Goal: Task Accomplishment & Management: Use online tool/utility

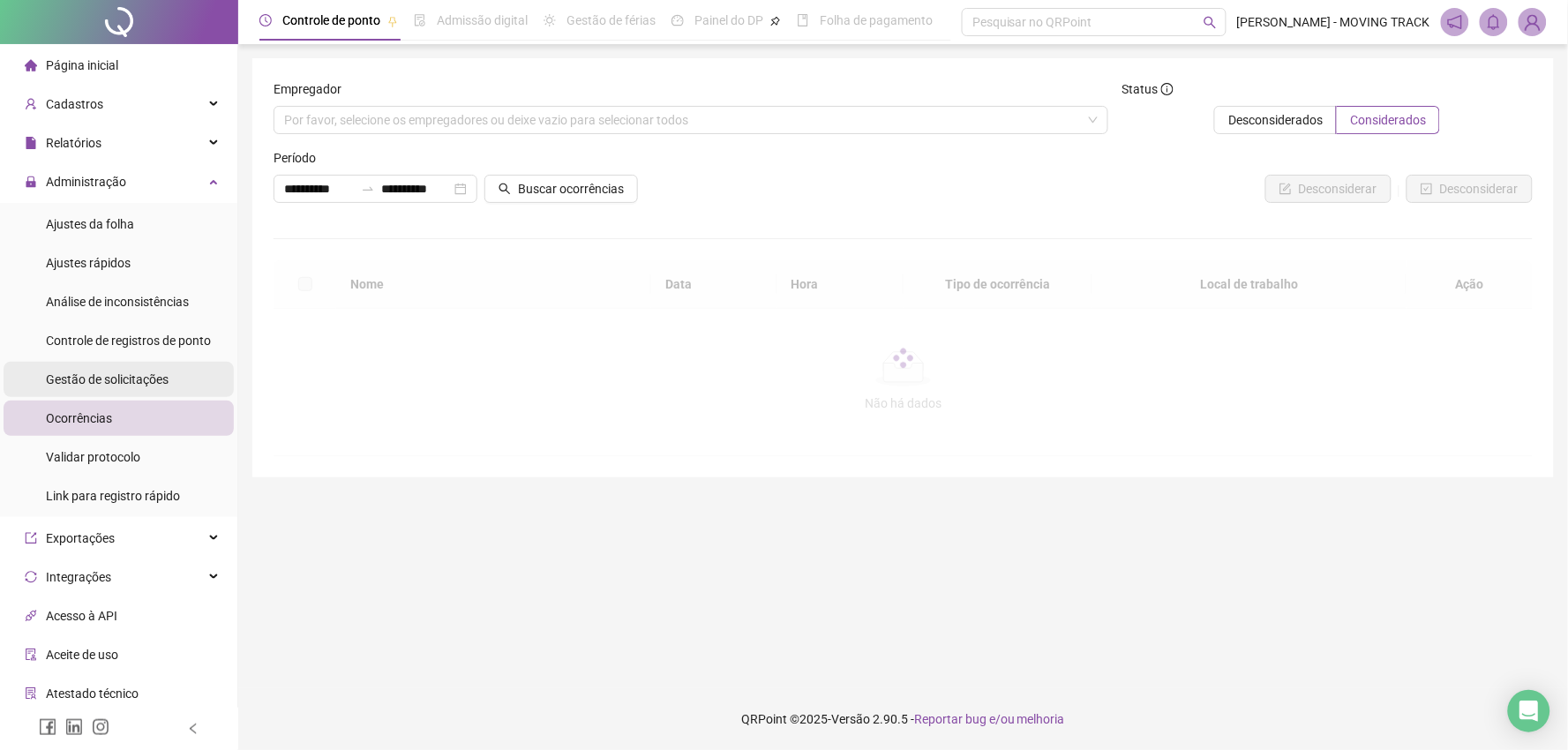
click at [108, 380] on span "Gestão de solicitações" at bounding box center [107, 379] width 123 height 14
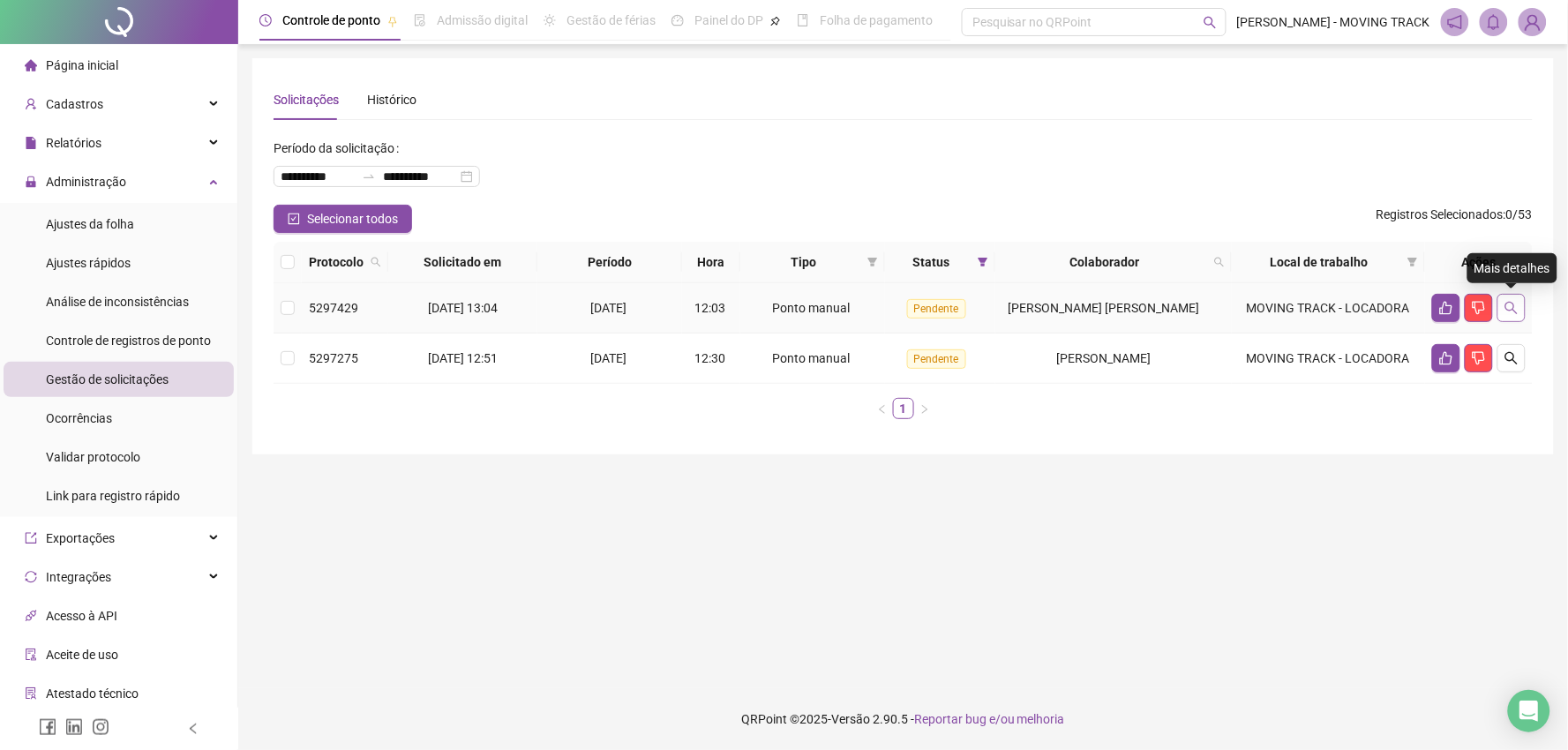
click at [1521, 311] on button "button" at bounding box center [1510, 307] width 28 height 28
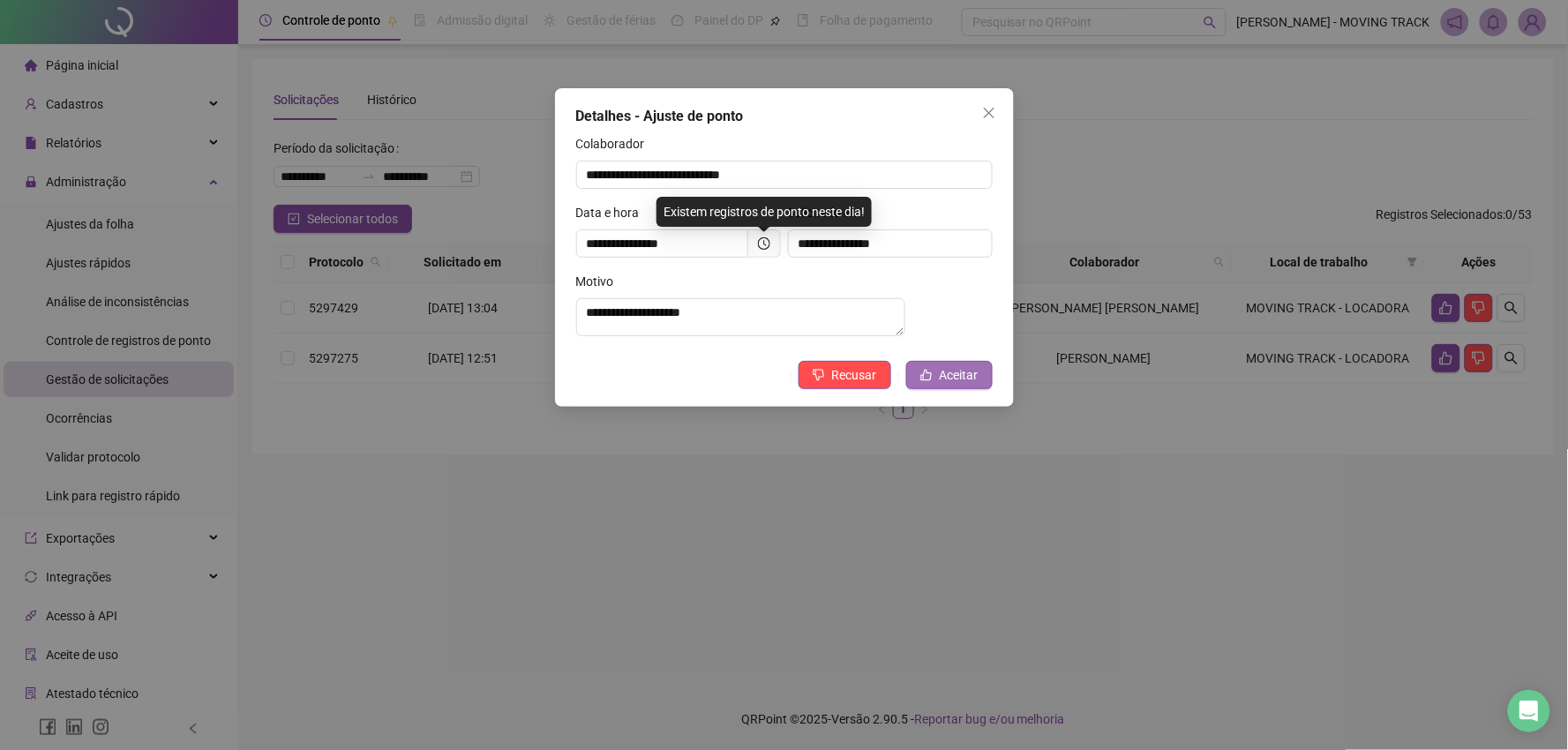
click at [959, 384] on span "Aceitar" at bounding box center [960, 375] width 39 height 20
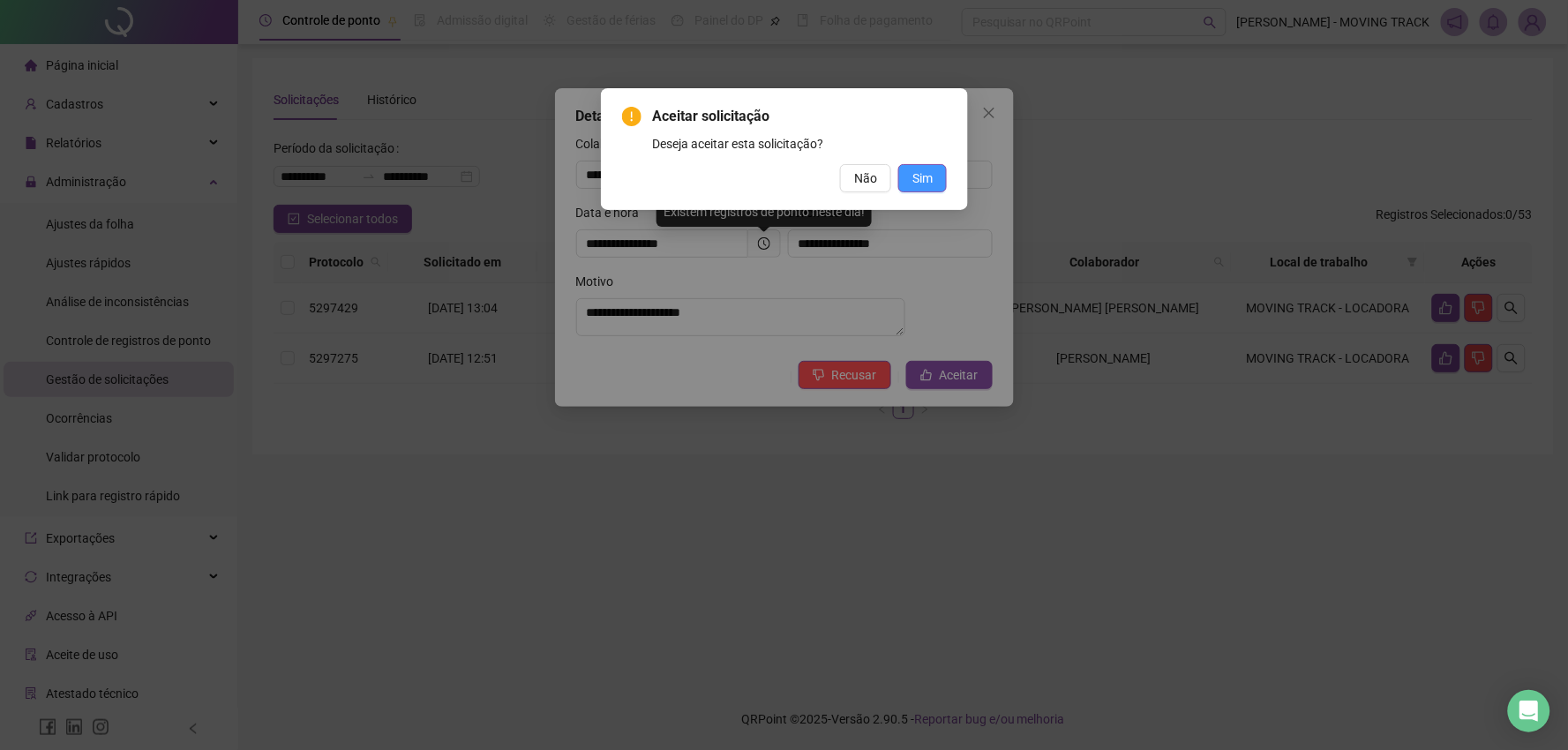
click at [926, 175] on span "Sim" at bounding box center [922, 178] width 20 height 20
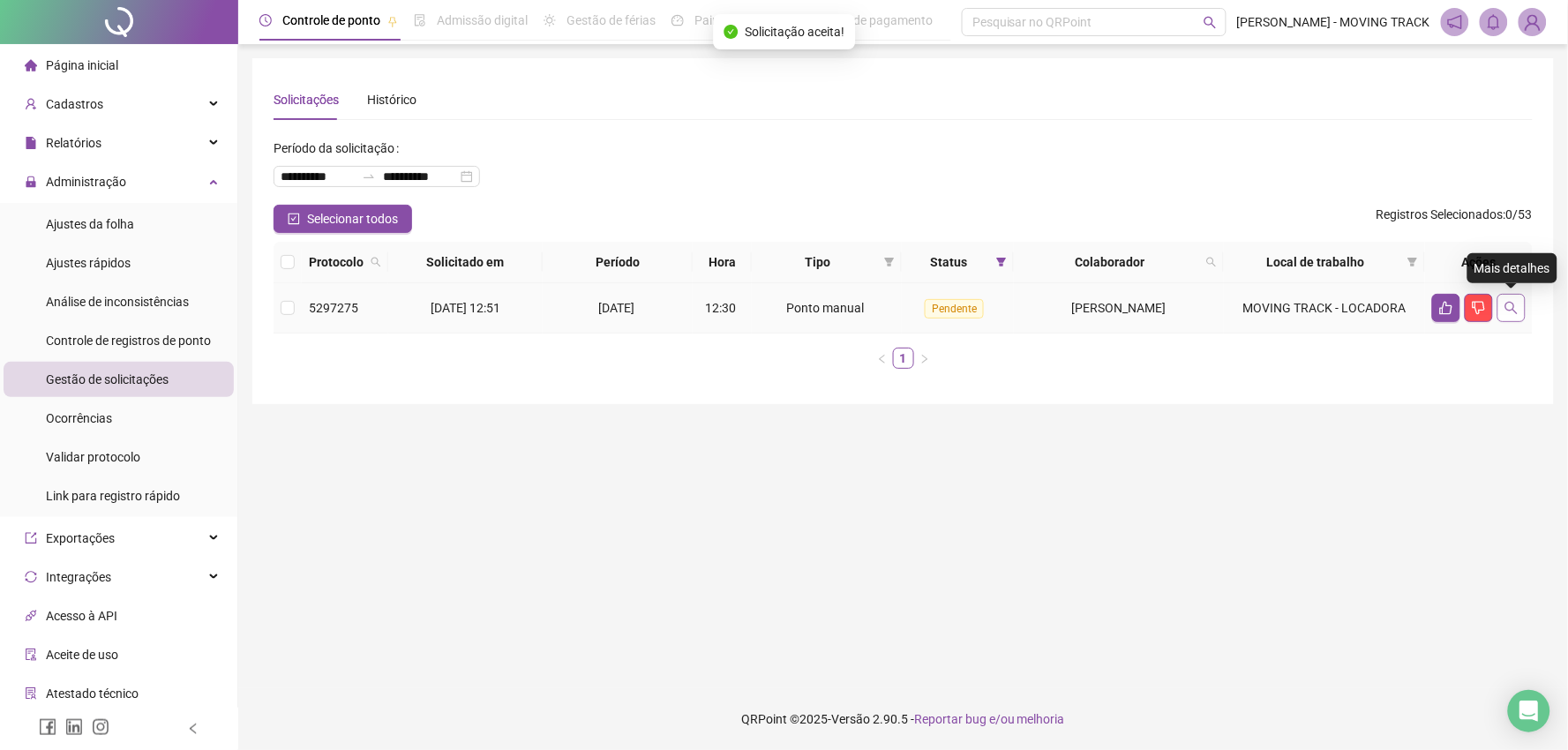
click at [1506, 315] on button "button" at bounding box center [1510, 307] width 28 height 28
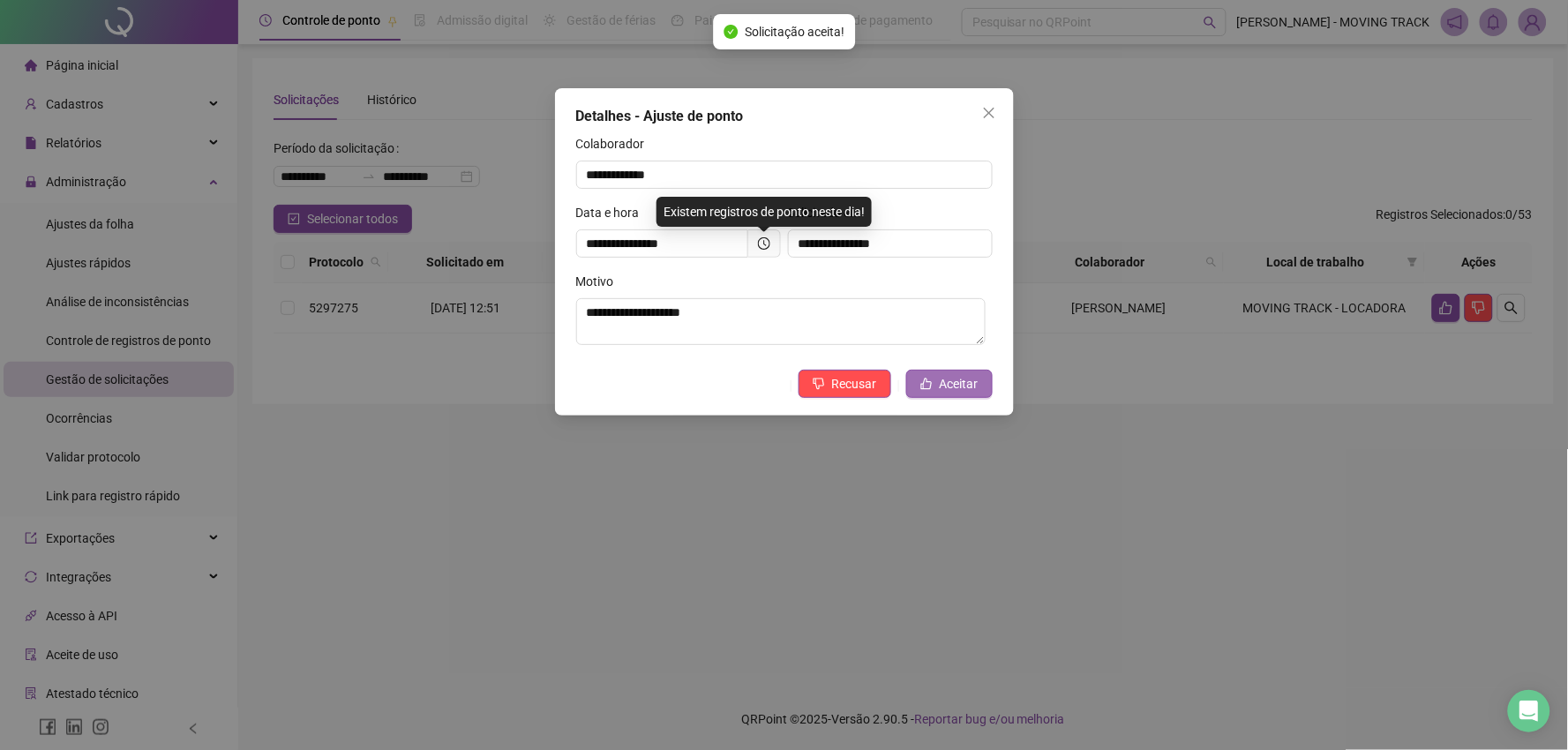
click at [968, 375] on span "Aceitar" at bounding box center [960, 384] width 39 height 20
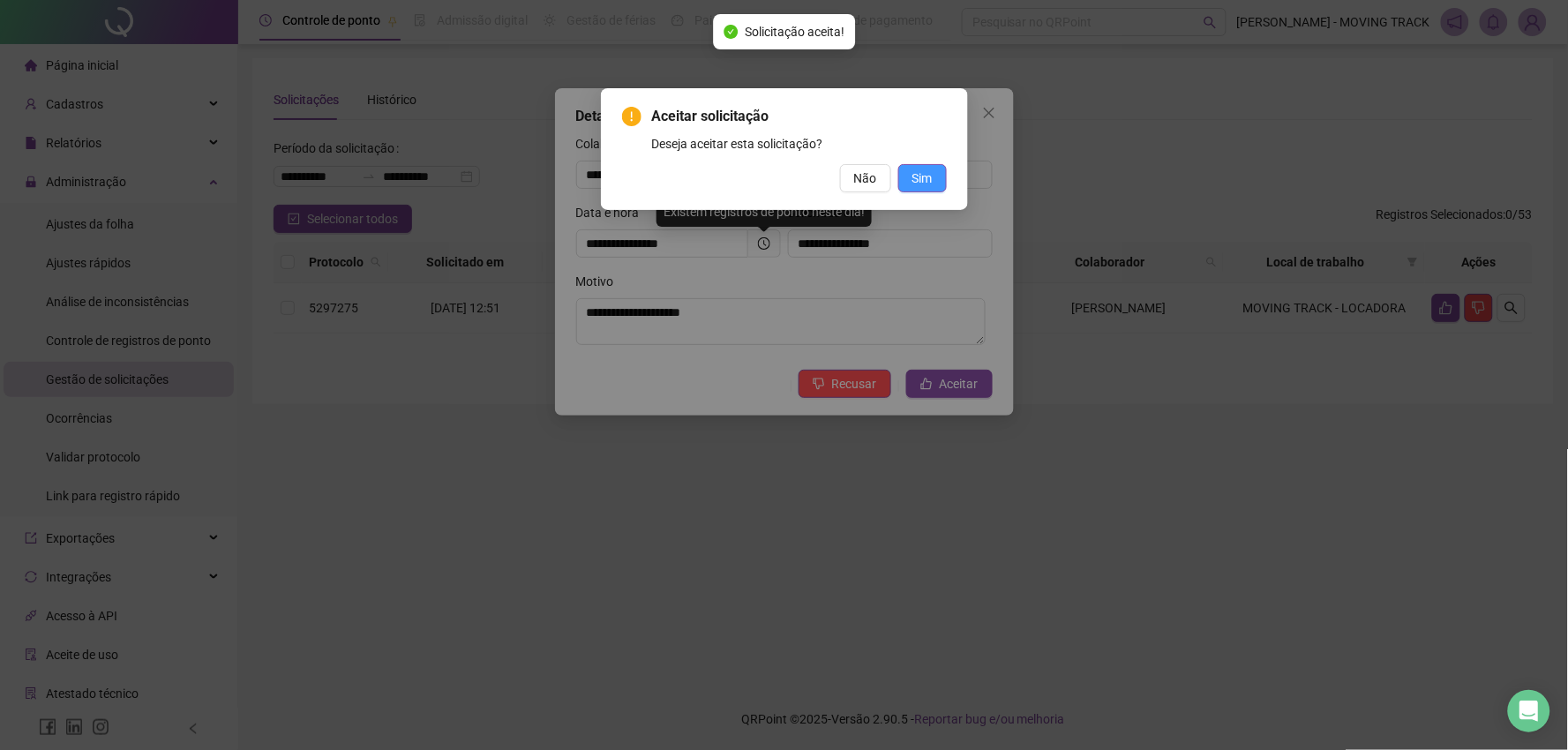
click at [909, 186] on button "Sim" at bounding box center [922, 178] width 49 height 28
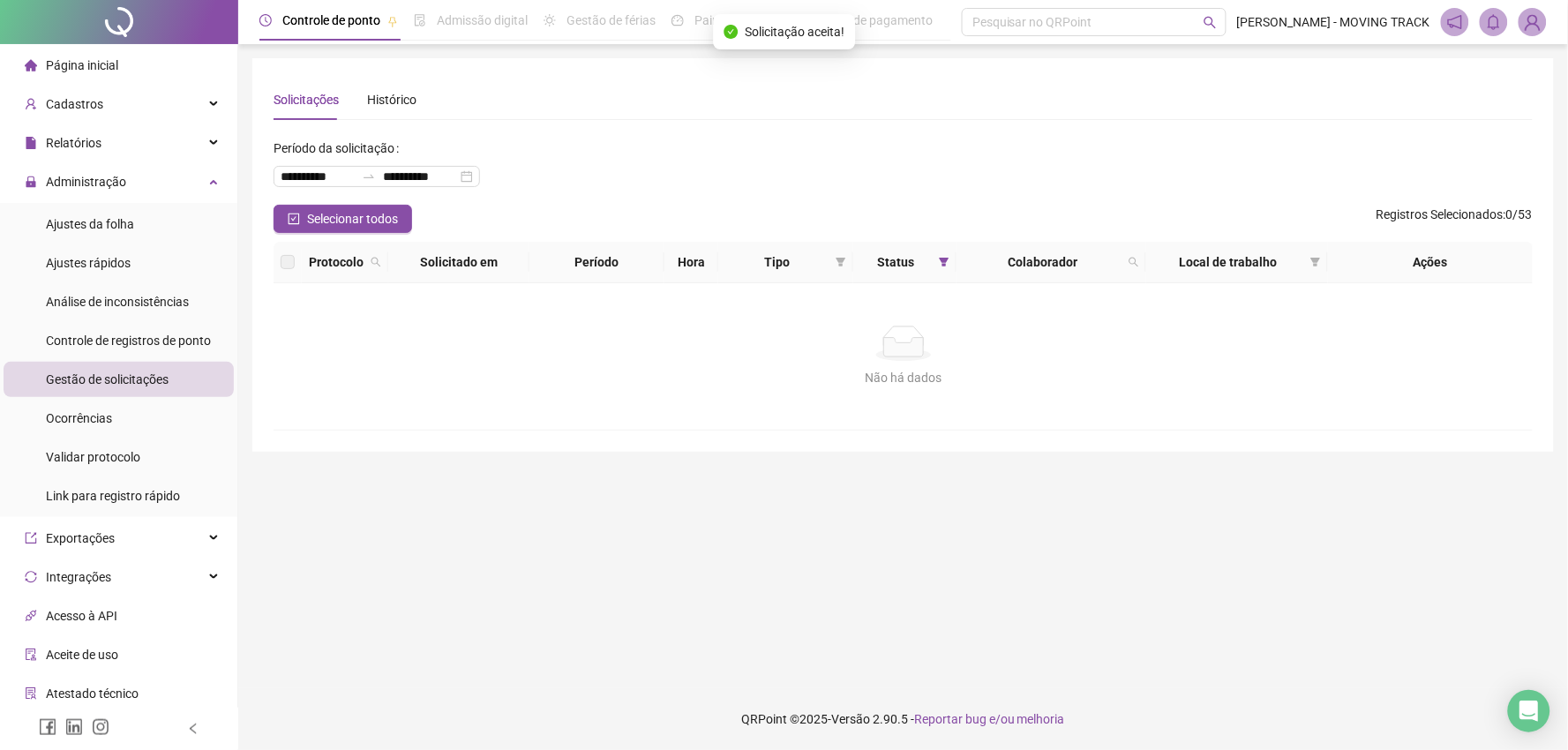
click at [89, 20] on div at bounding box center [119, 21] width 238 height 44
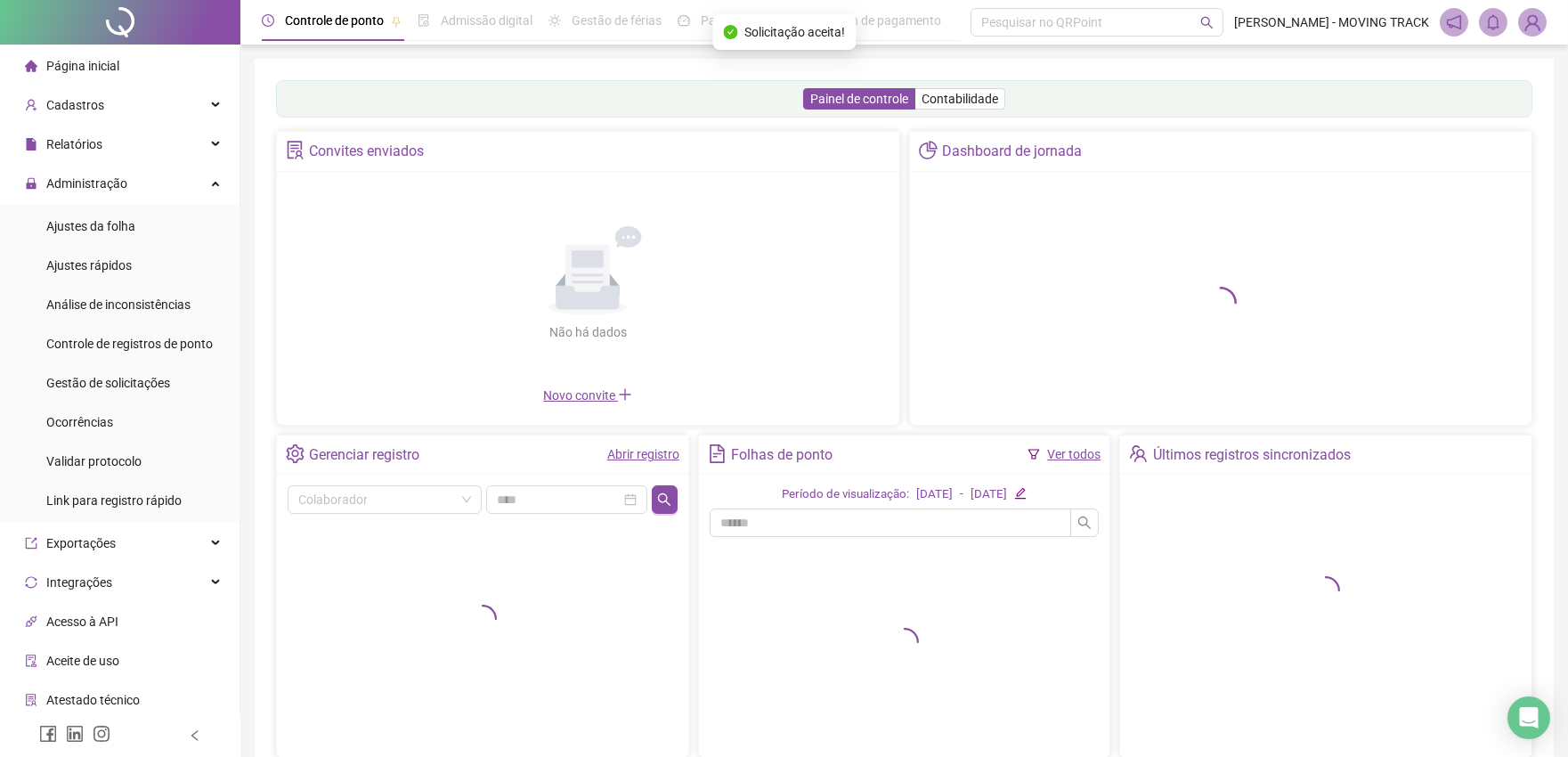
click at [641, 458] on link "Abrir registro" at bounding box center [643, 454] width 72 height 14
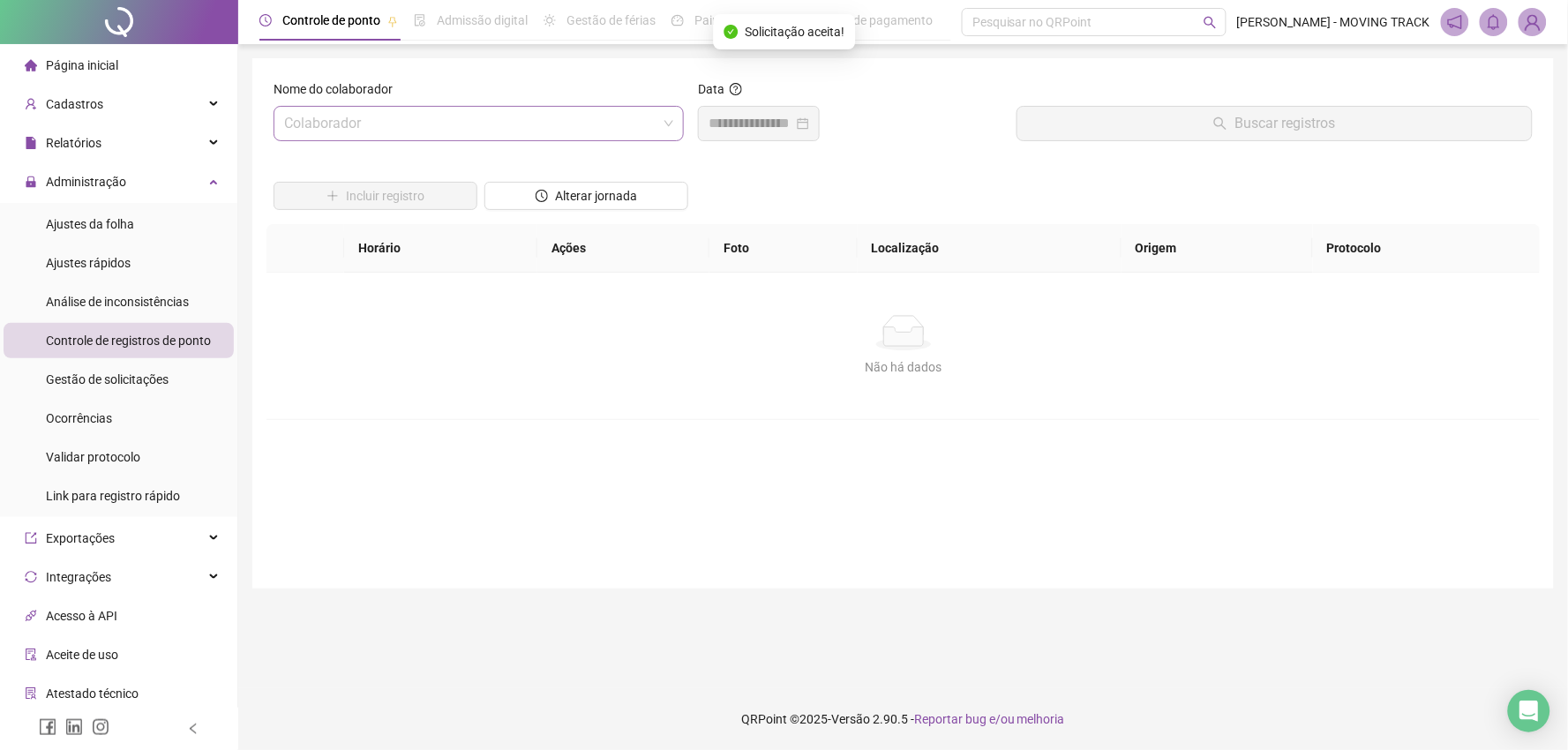
click at [355, 133] on input "search" at bounding box center [470, 123] width 373 height 33
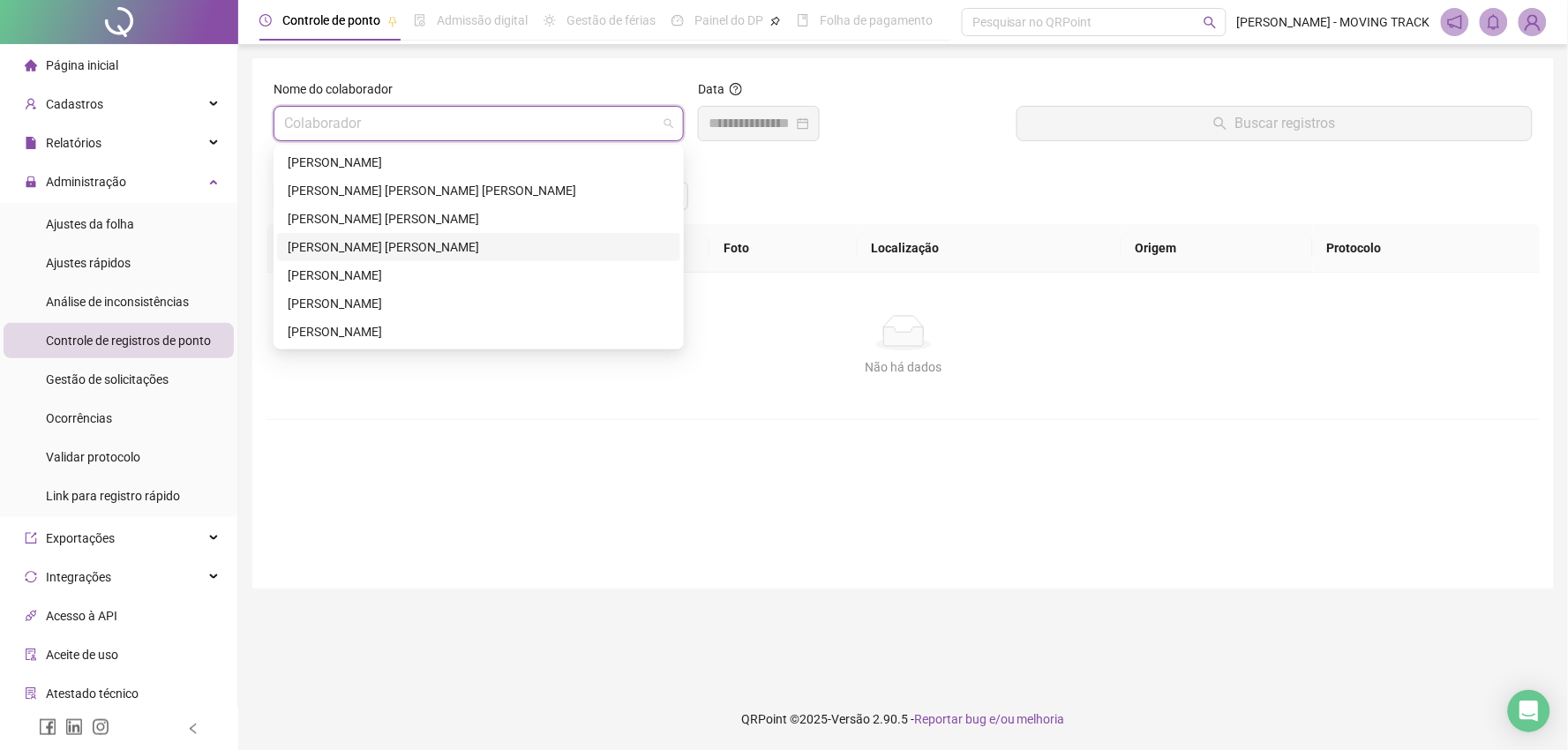
drag, startPoint x: 316, startPoint y: 239, endPoint x: 363, endPoint y: 210, distance: 55.2
click at [316, 248] on div "[PERSON_NAME] [PERSON_NAME]" at bounding box center [479, 247] width 382 height 20
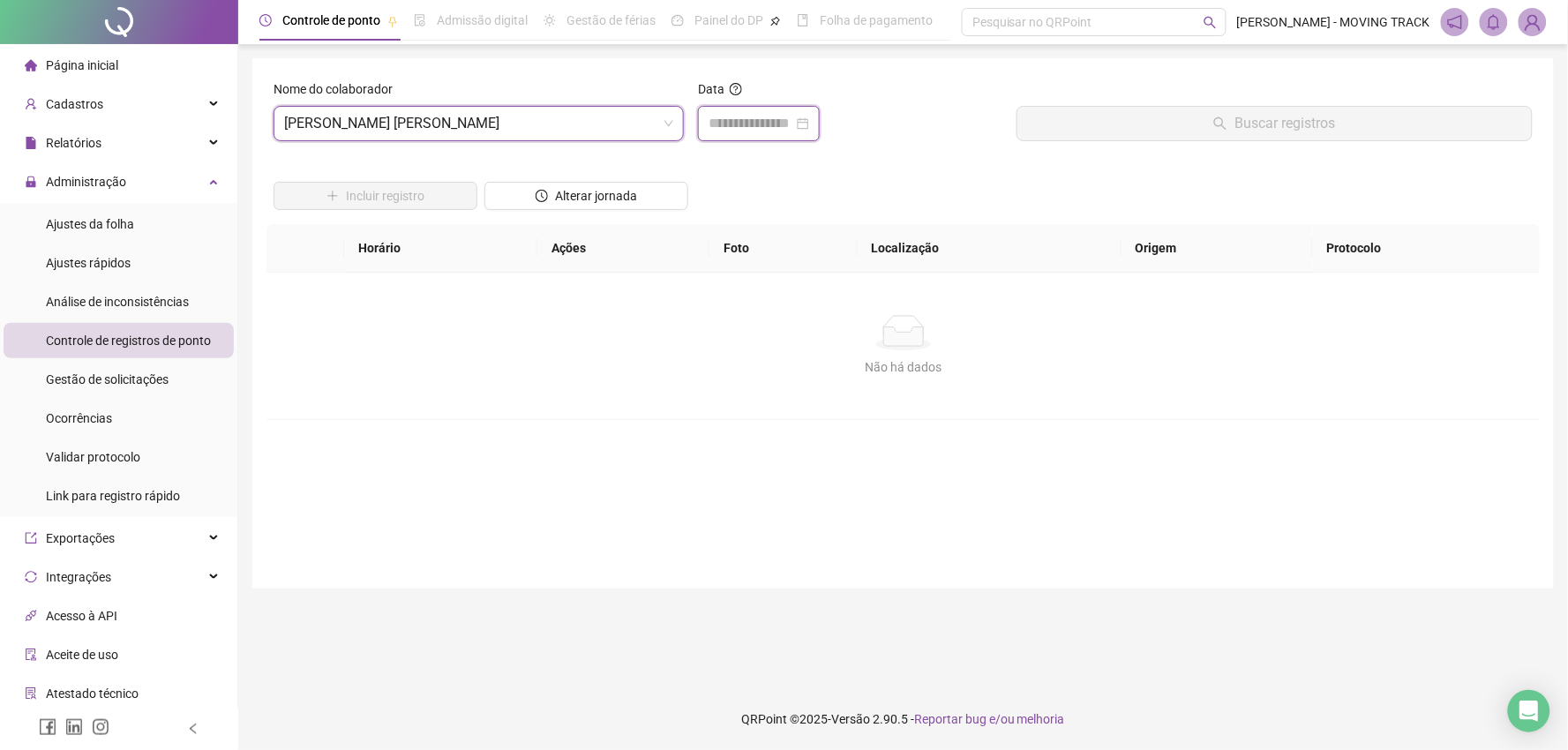
drag, startPoint x: 765, startPoint y: 134, endPoint x: 789, endPoint y: 152, distance: 30.0
click at [769, 144] on div "Data" at bounding box center [849, 117] width 319 height 76
click at [783, 135] on div at bounding box center [759, 124] width 122 height 35
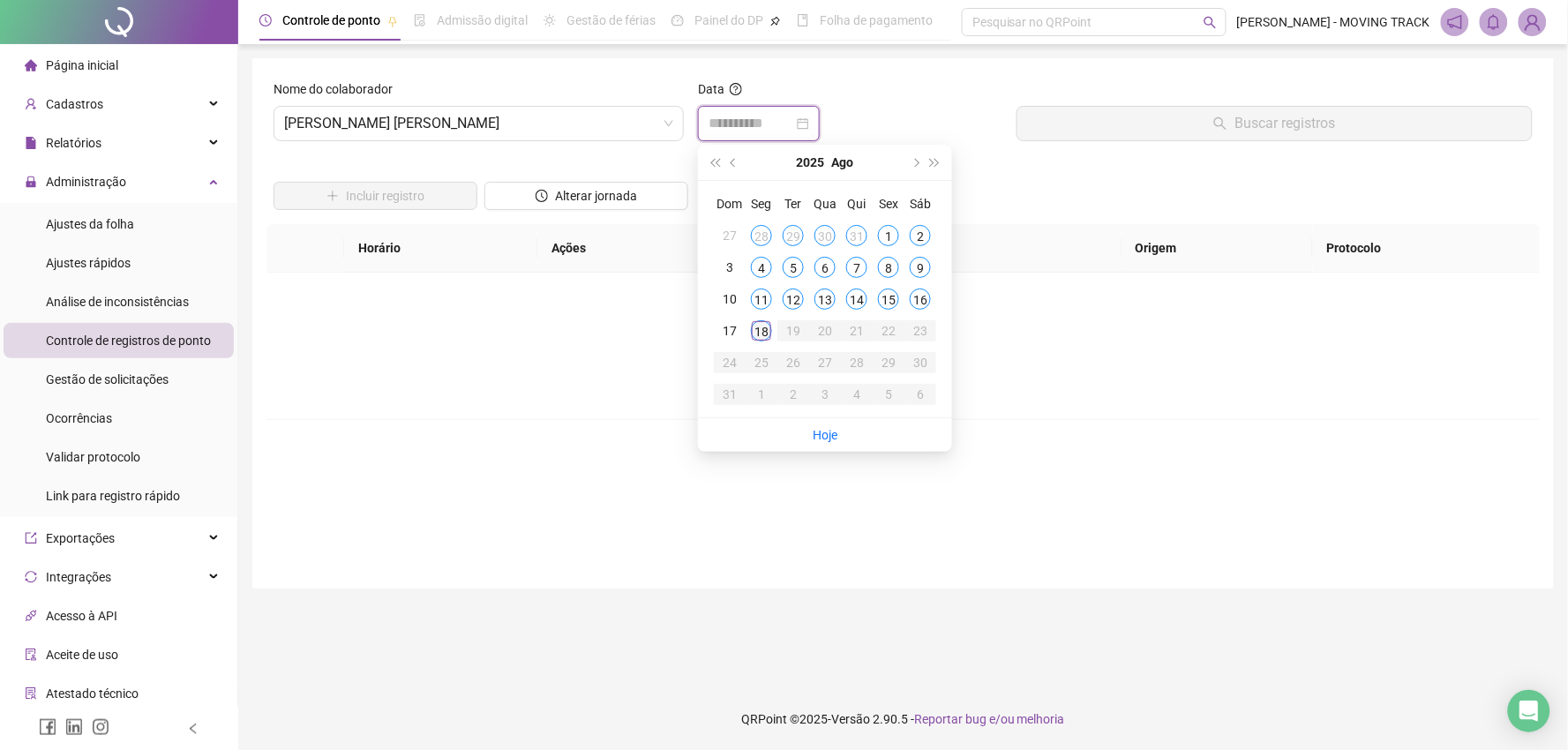
type input "**********"
click at [755, 323] on div "18" at bounding box center [762, 331] width 21 height 21
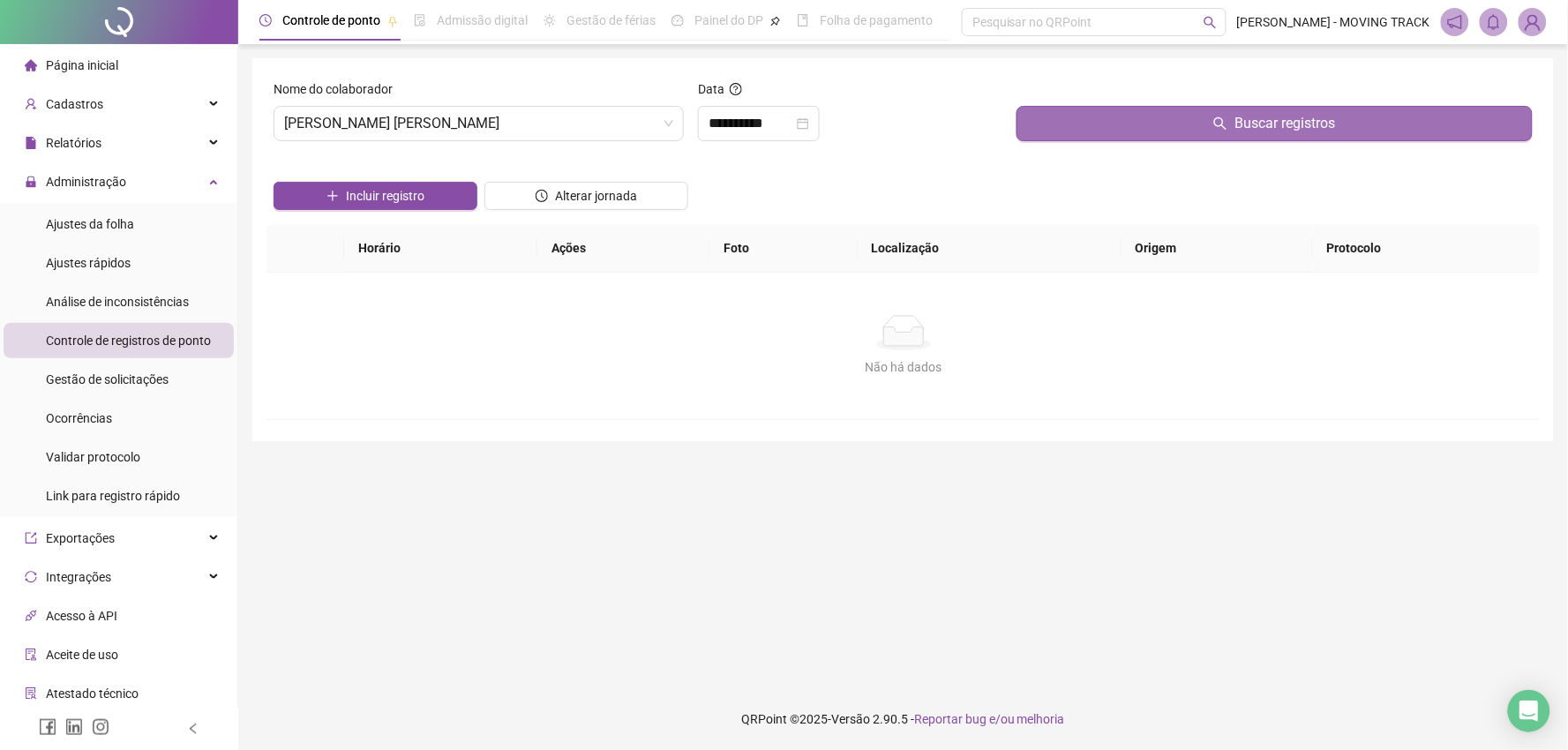
click at [1144, 109] on button "Buscar registros" at bounding box center [1274, 124] width 516 height 35
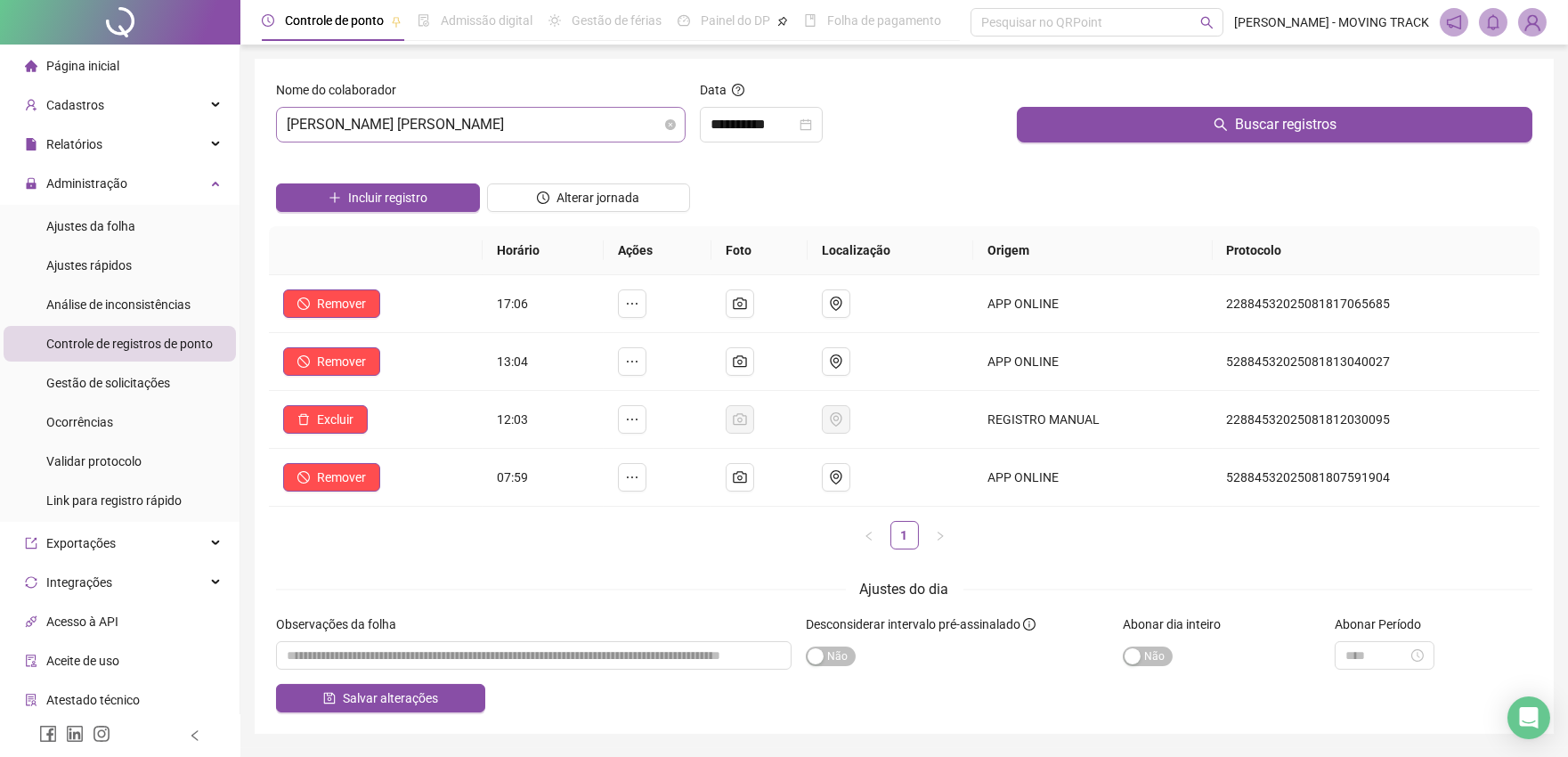
click at [375, 126] on span "[PERSON_NAME] [PERSON_NAME]" at bounding box center [480, 124] width 388 height 33
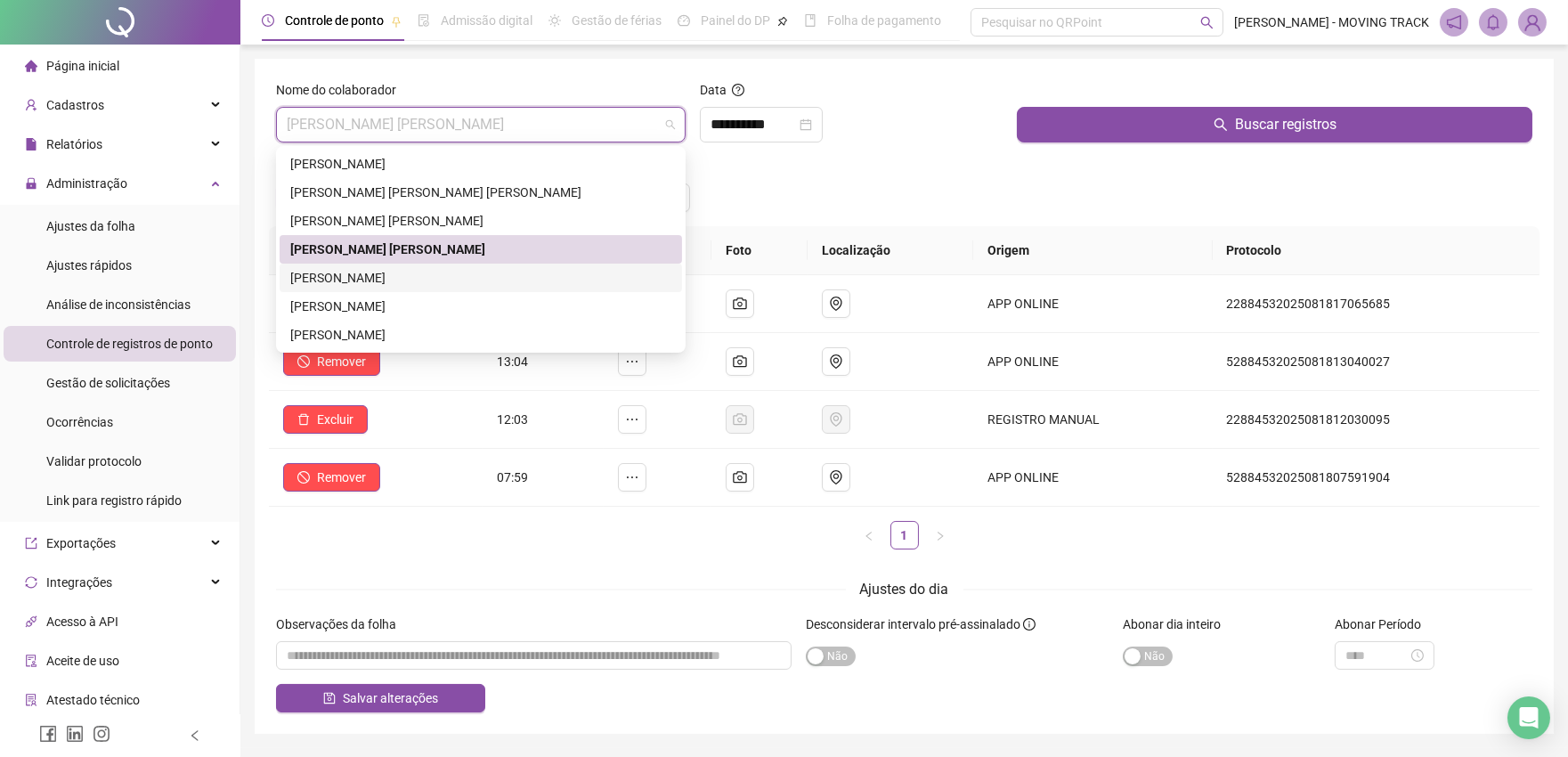
click at [347, 278] on div "[PERSON_NAME]" at bounding box center [480, 278] width 381 height 20
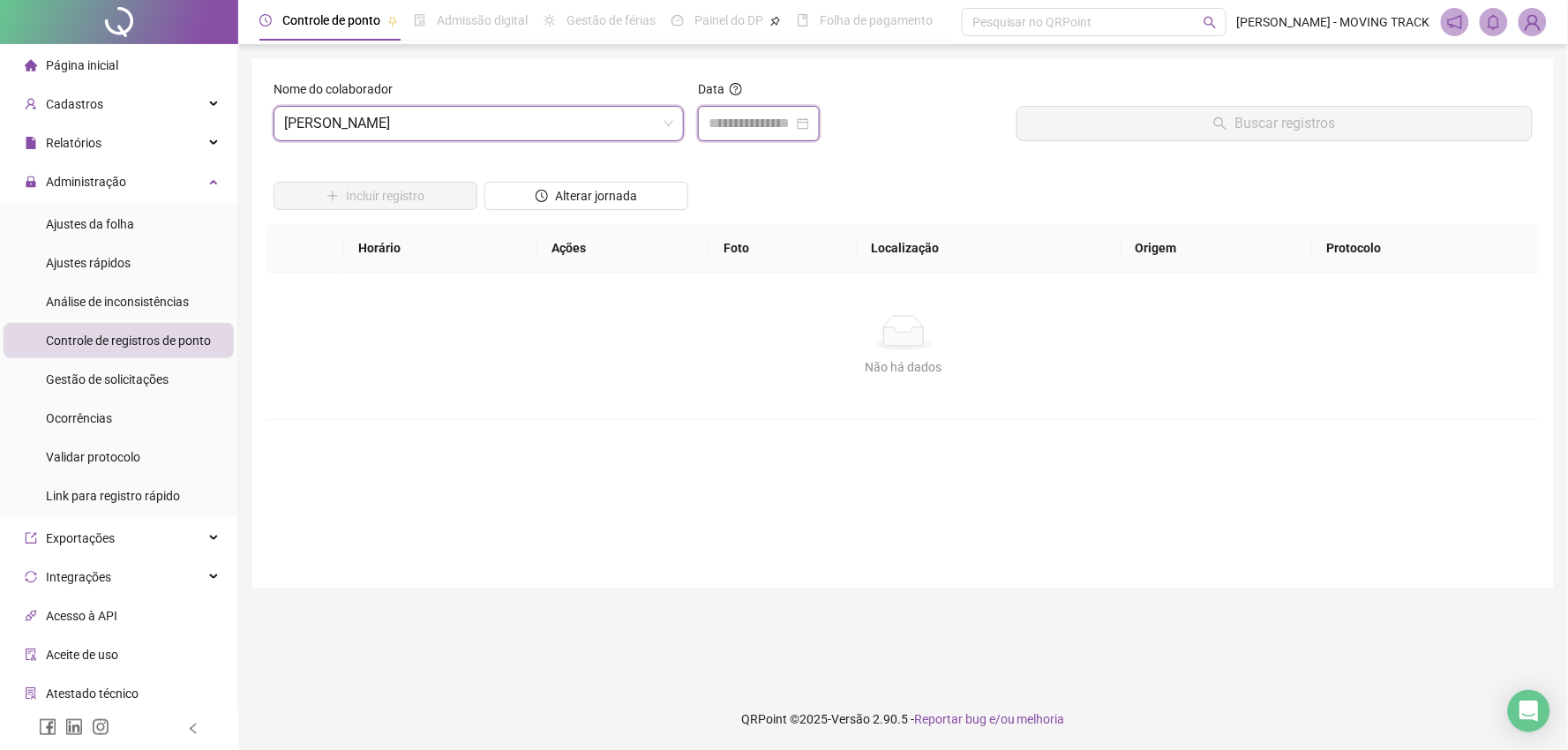
click at [793, 115] on input at bounding box center [751, 124] width 85 height 21
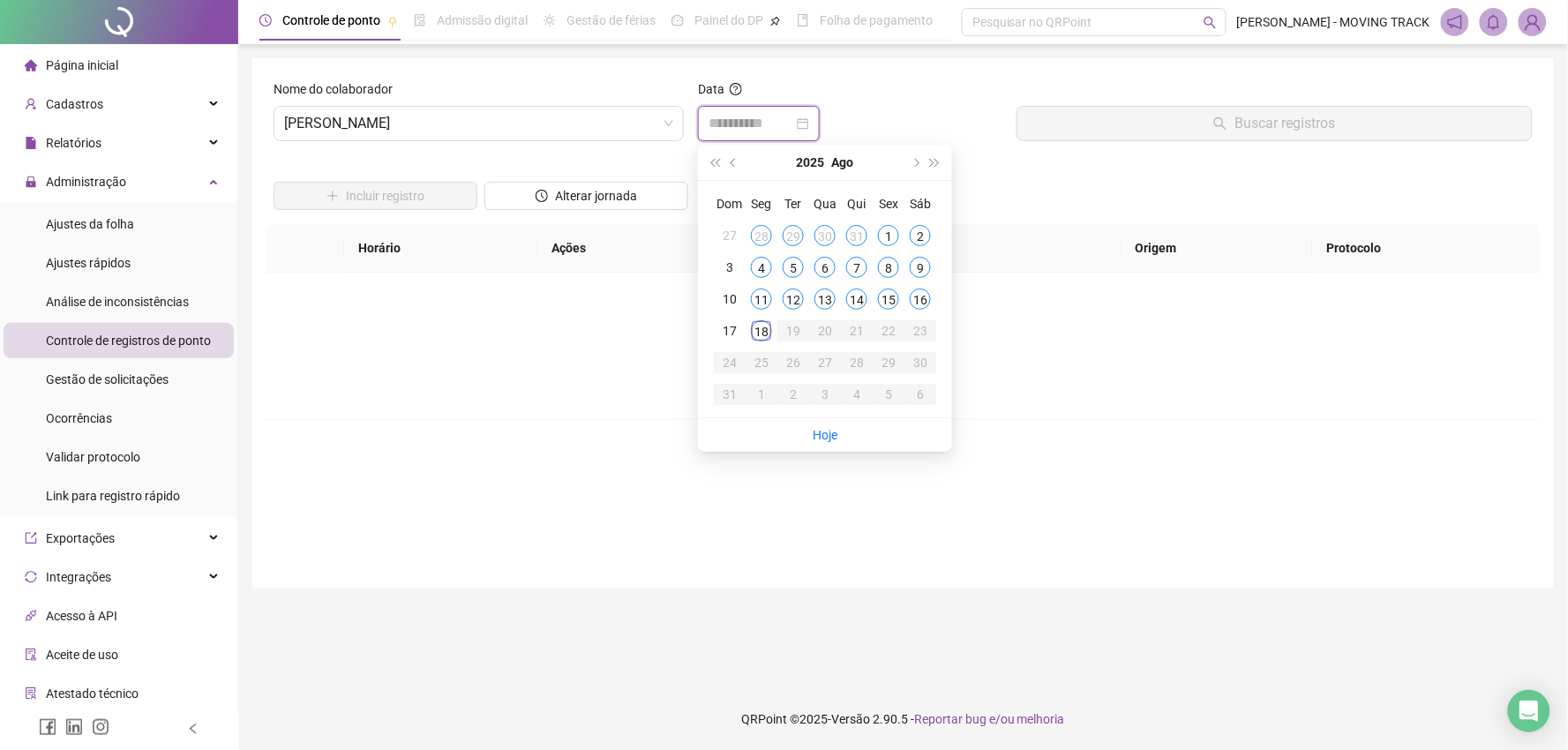
type input "**********"
click at [757, 322] on div "18" at bounding box center [762, 331] width 21 height 21
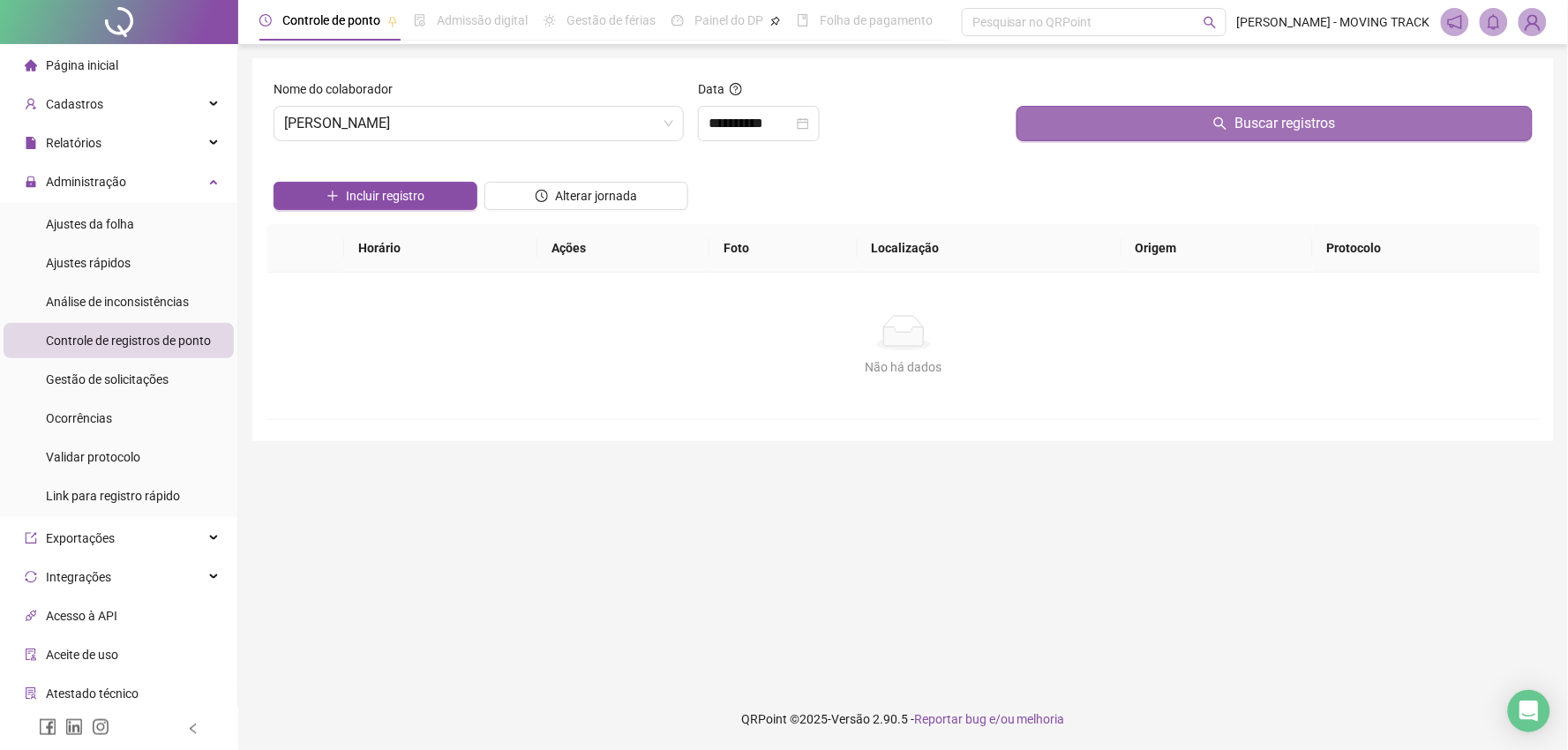
click at [1154, 129] on button "Buscar registros" at bounding box center [1274, 124] width 516 height 35
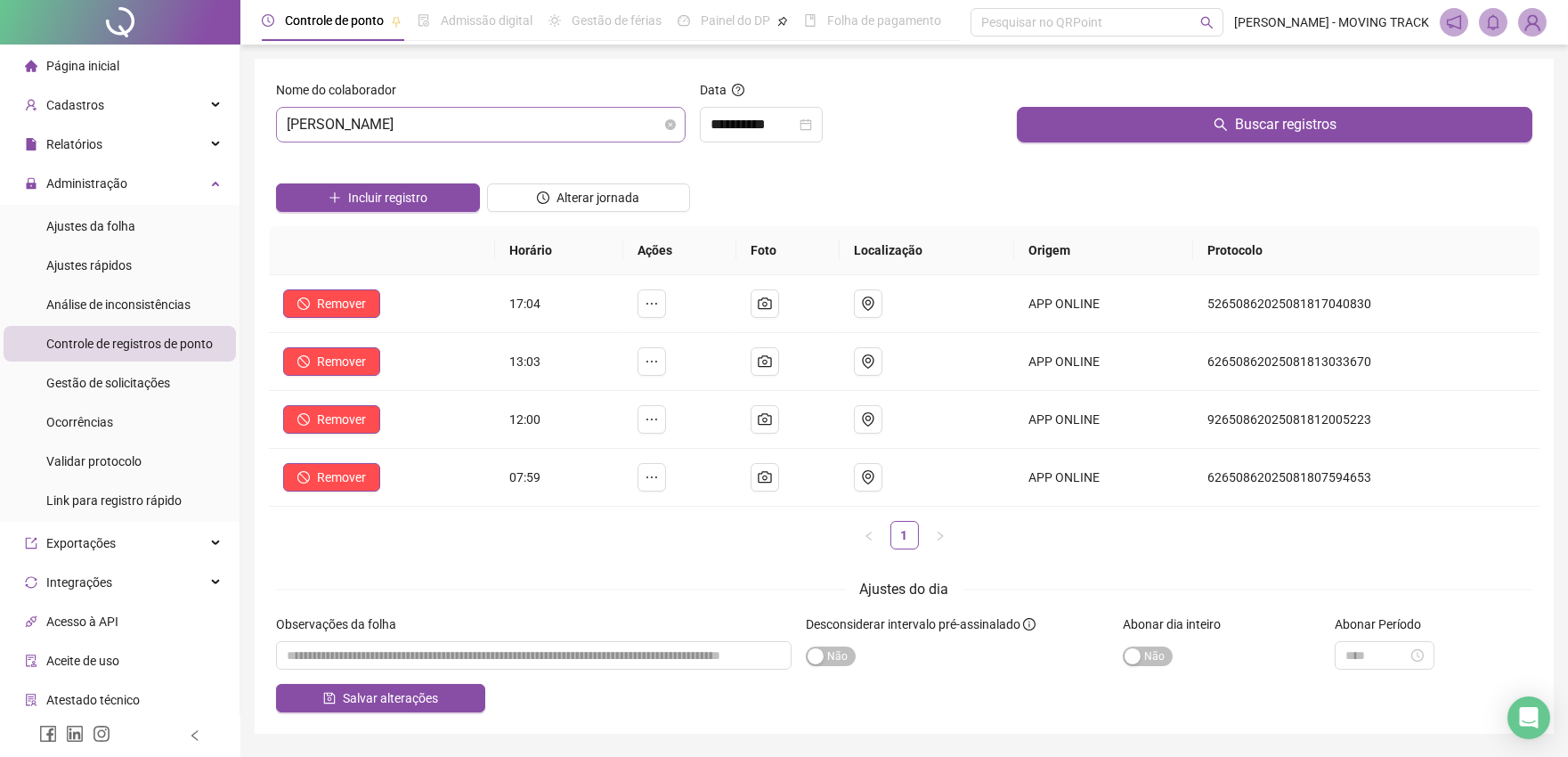
click at [351, 132] on span "[PERSON_NAME]" at bounding box center [480, 124] width 388 height 33
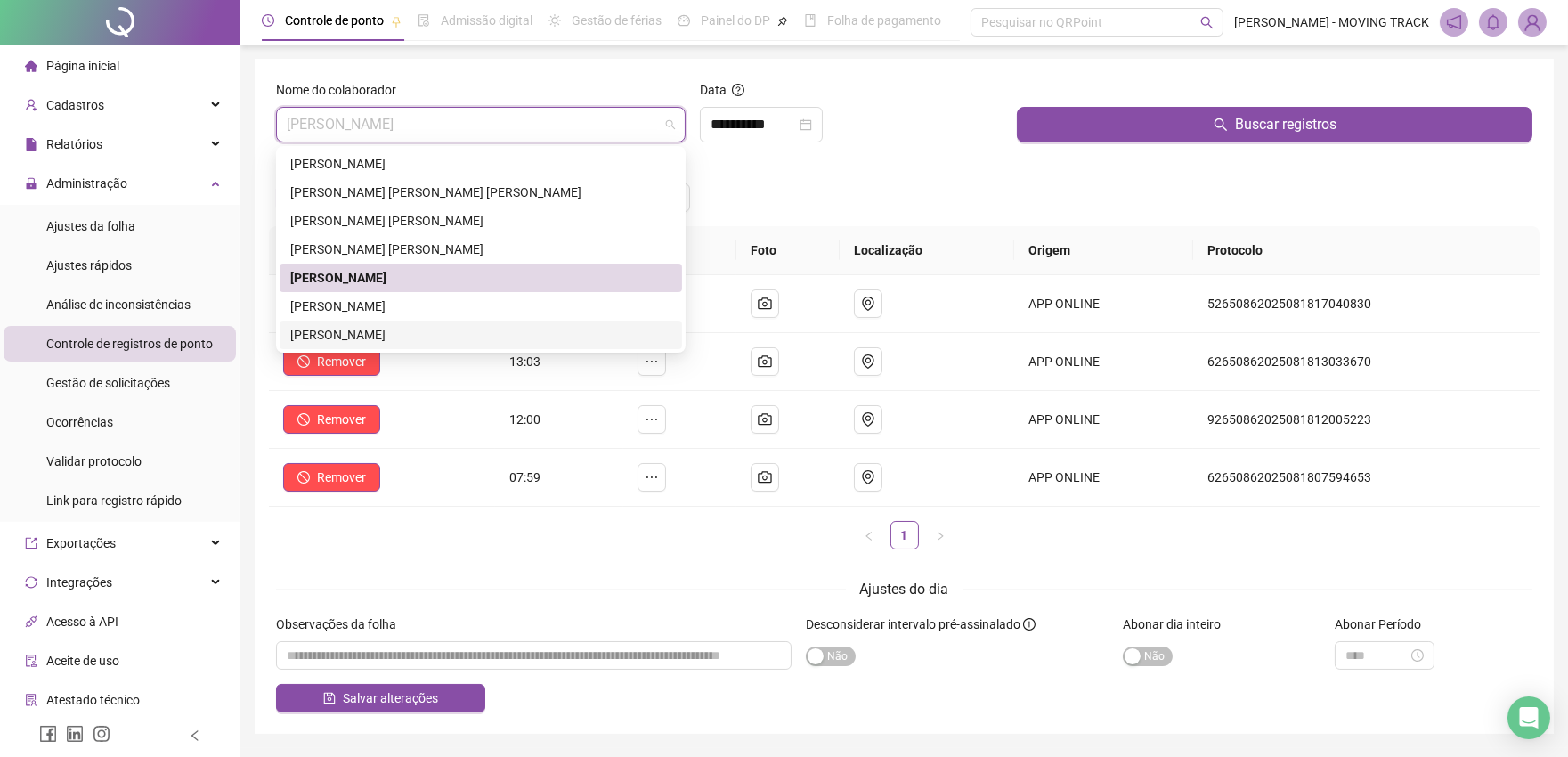
click at [323, 323] on div "[PERSON_NAME]" at bounding box center [480, 335] width 403 height 29
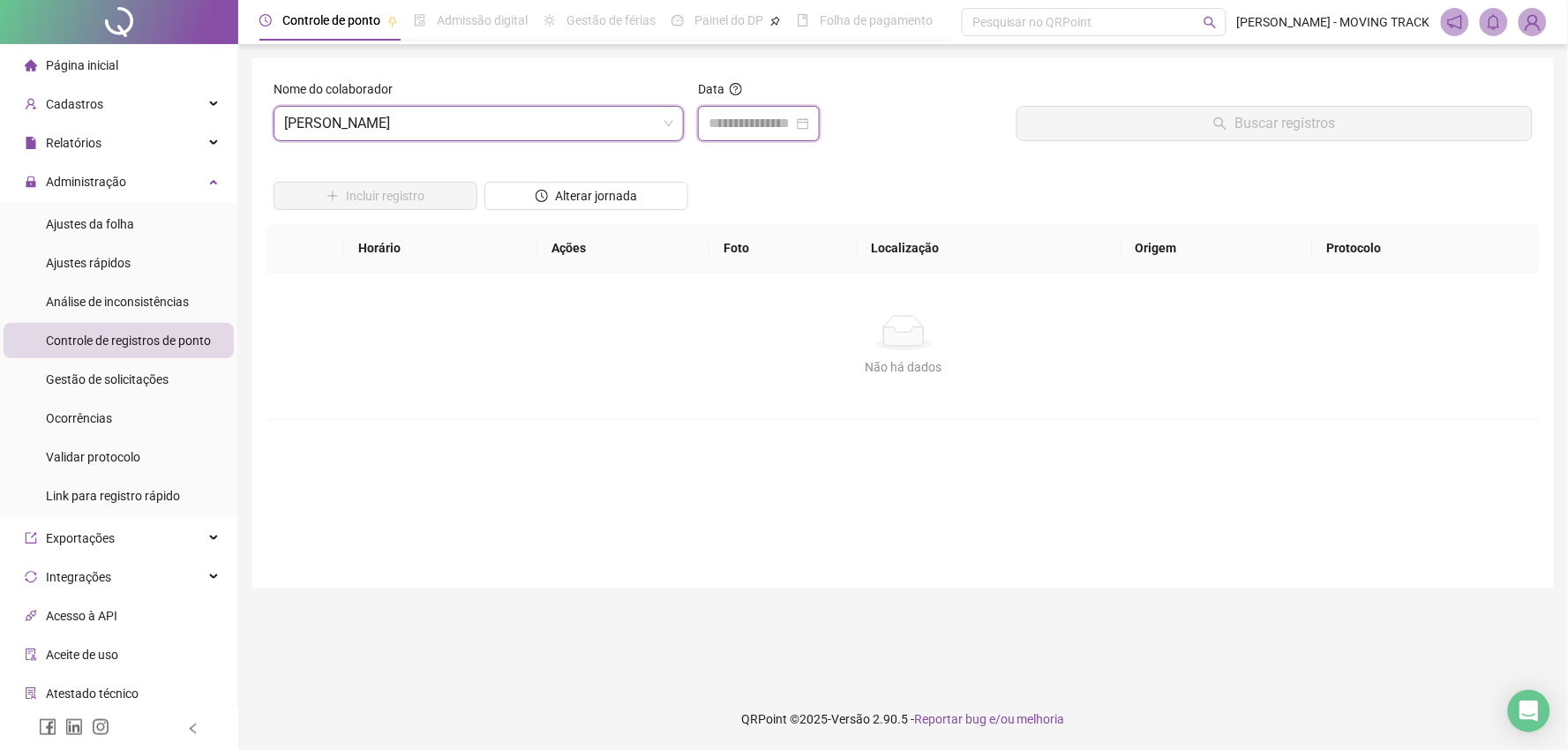
click at [722, 130] on input at bounding box center [751, 124] width 85 height 21
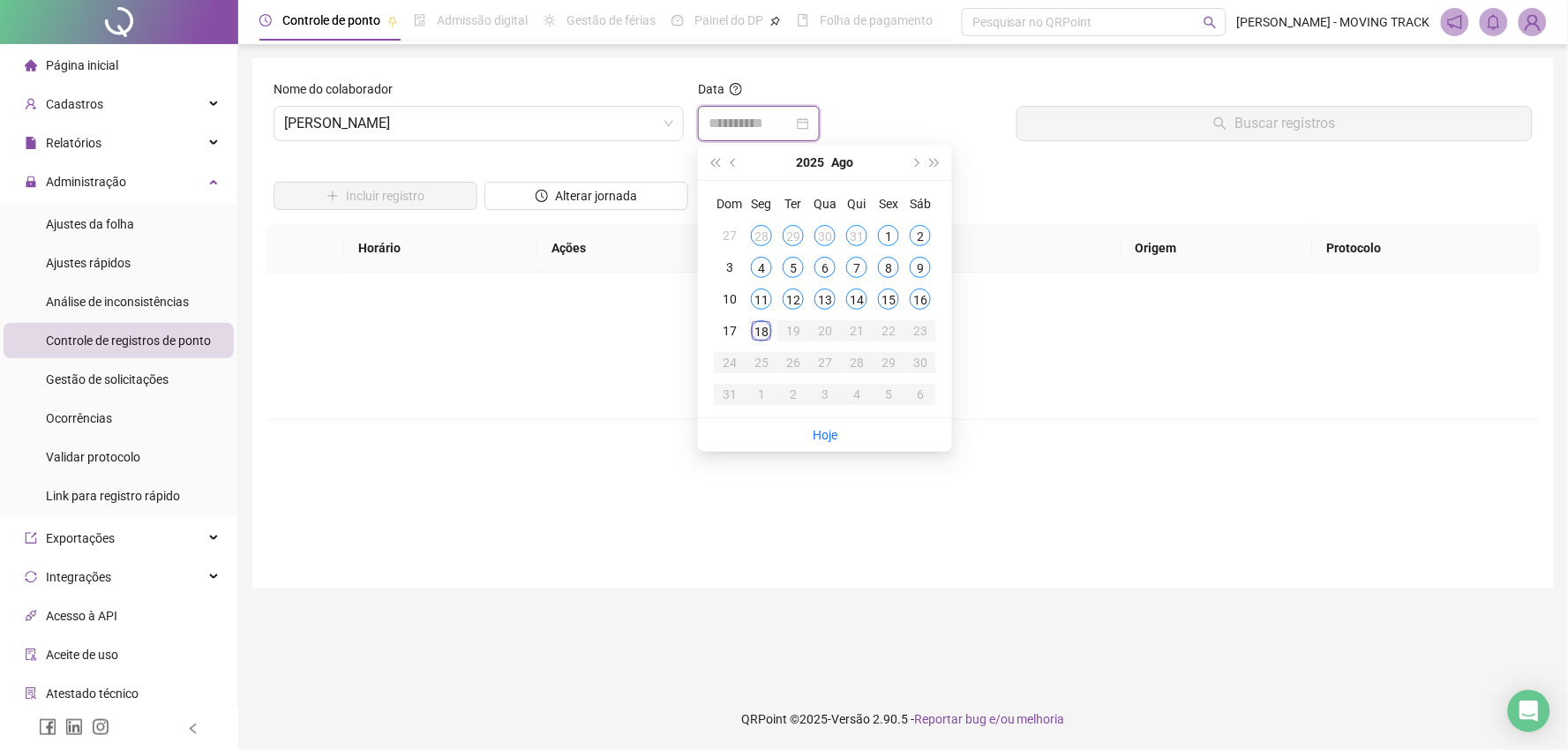
type input "**********"
click at [755, 333] on div "18" at bounding box center [762, 331] width 21 height 21
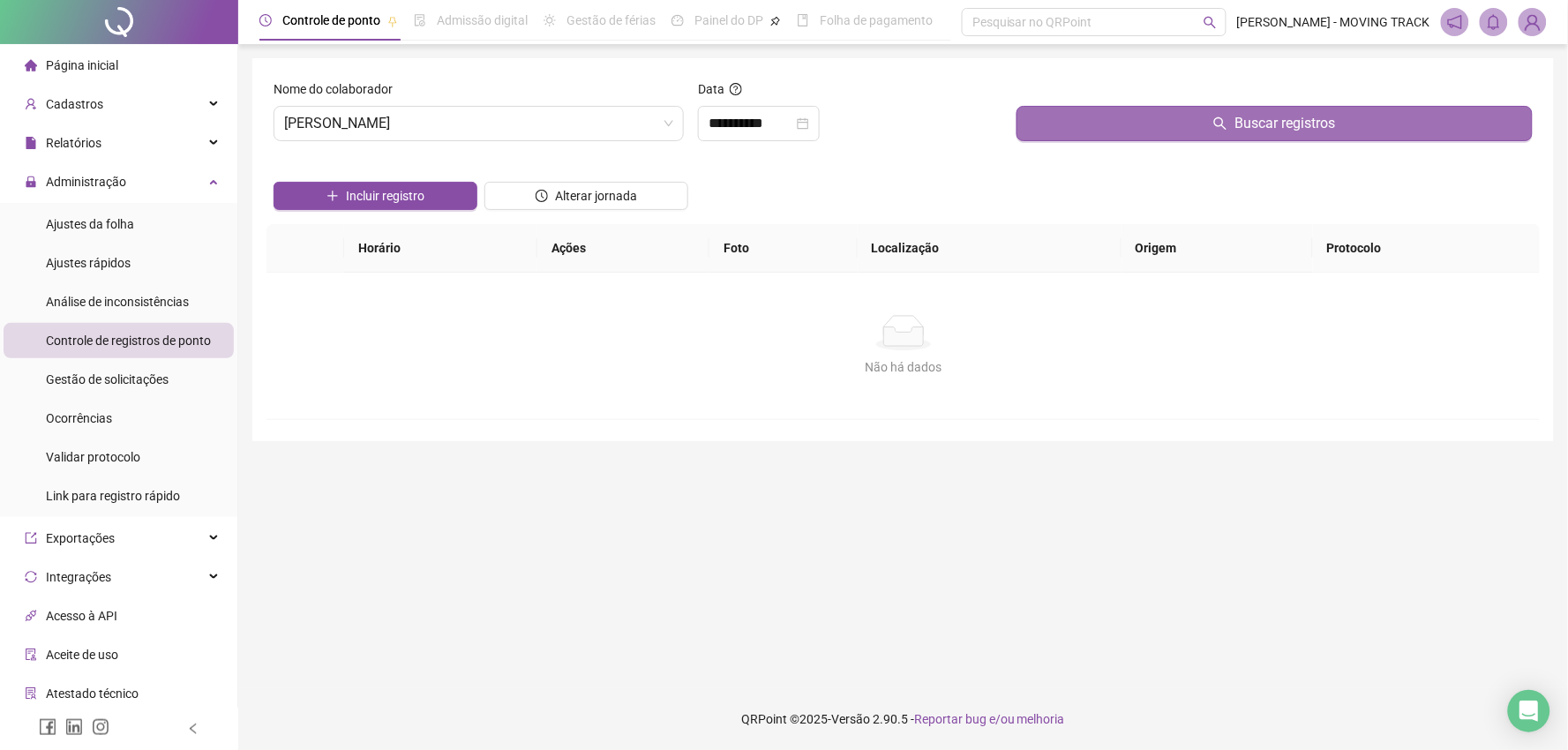
click at [1105, 115] on button "Buscar registros" at bounding box center [1274, 124] width 516 height 35
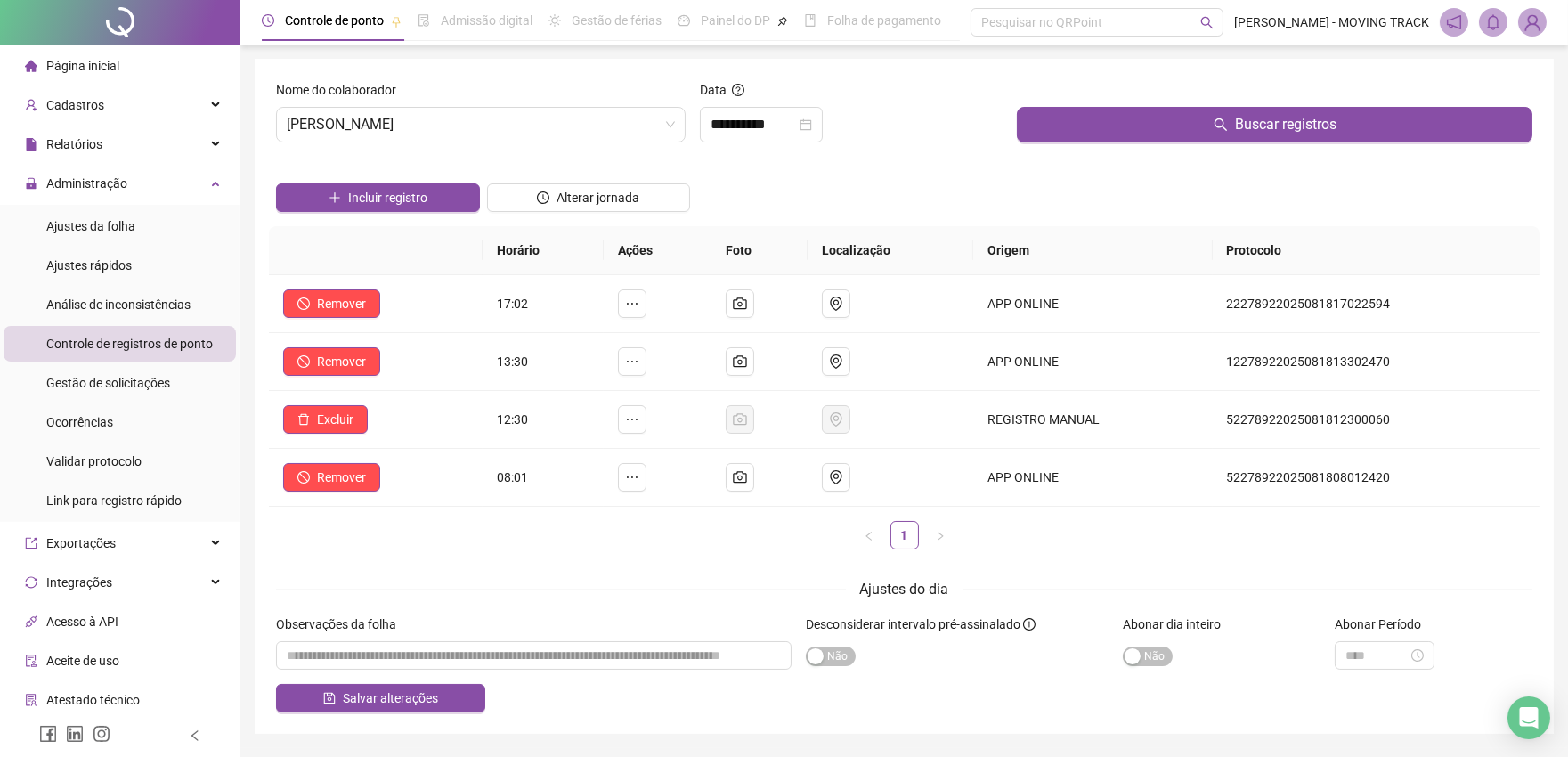
click at [117, 15] on div at bounding box center [120, 22] width 240 height 44
